Goal: Task Accomplishment & Management: Use online tool/utility

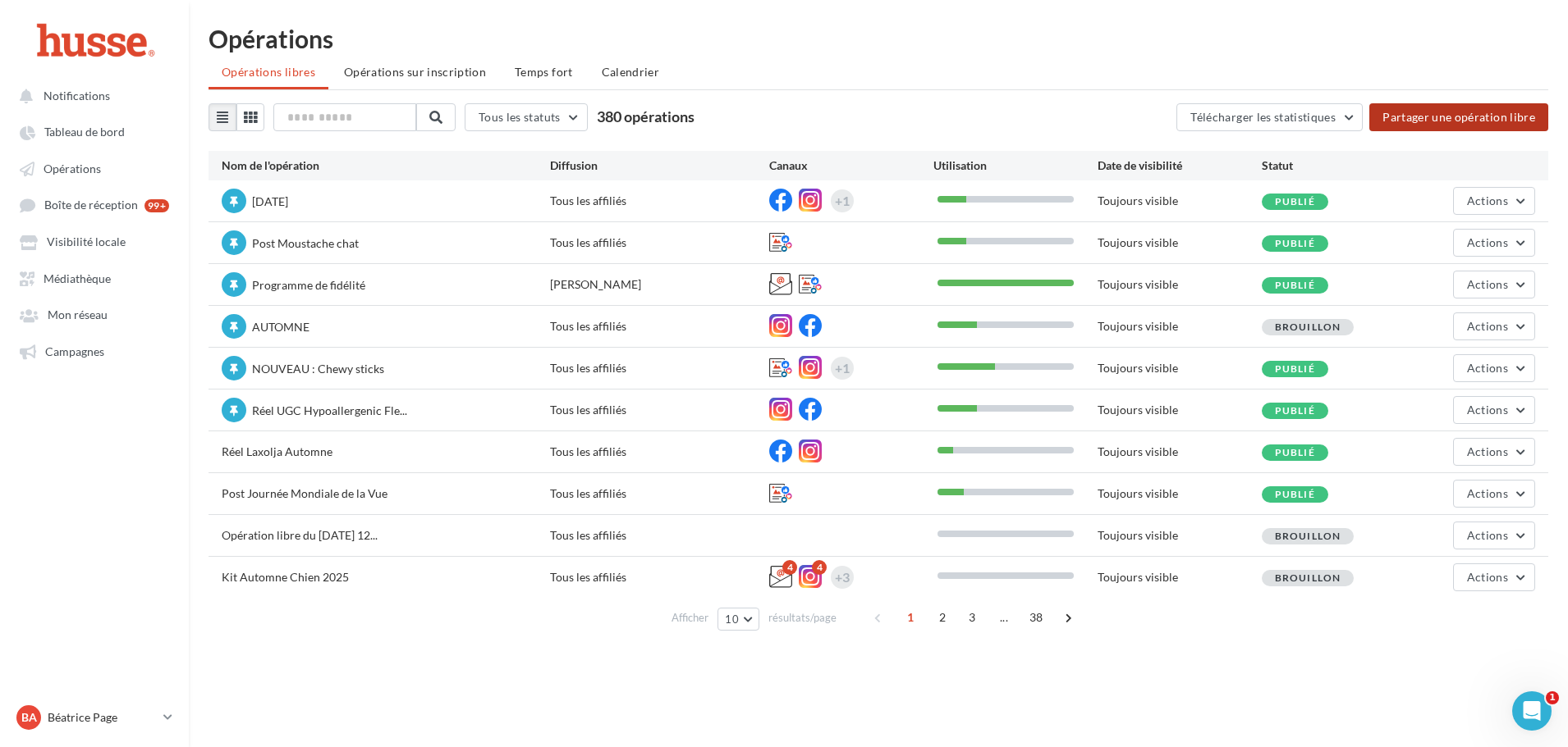
click at [1462, 120] on button "Partager une opération libre" at bounding box center [1459, 117] width 179 height 28
